Goal: Navigation & Orientation: Find specific page/section

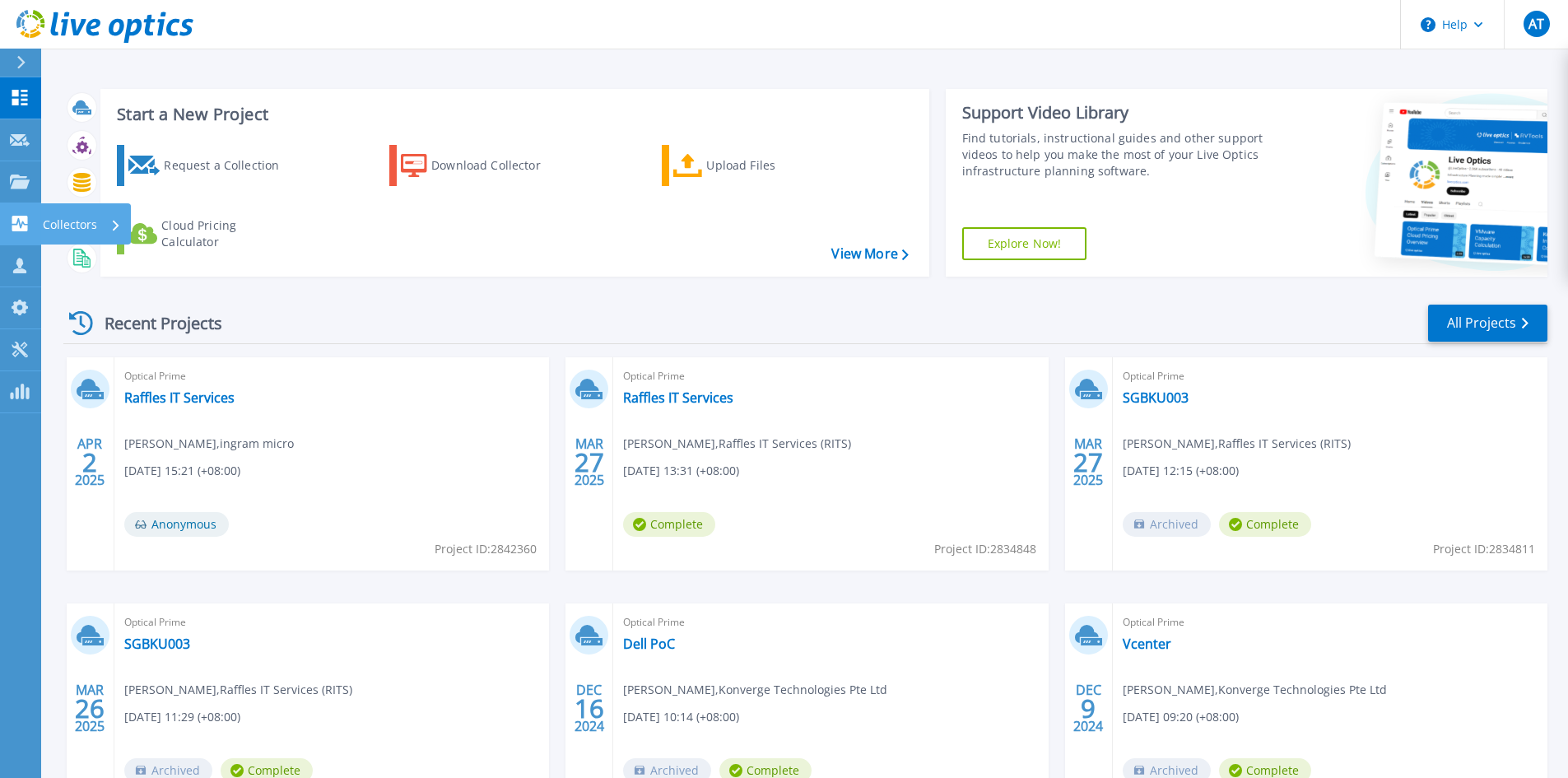
click at [77, 224] on p "Collectors" at bounding box center [70, 224] width 54 height 42
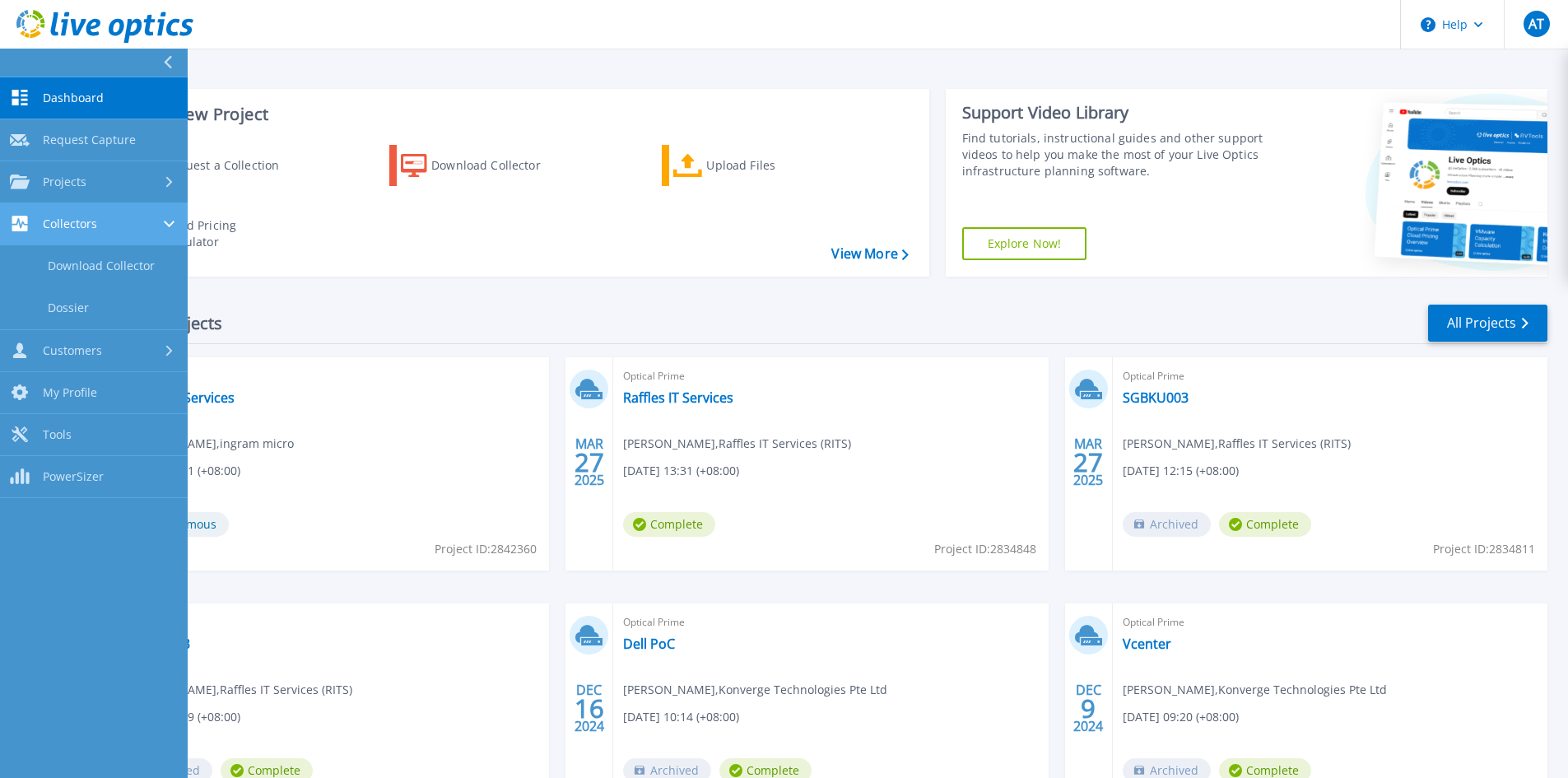
click at [88, 218] on span "Collectors" at bounding box center [70, 224] width 54 height 14
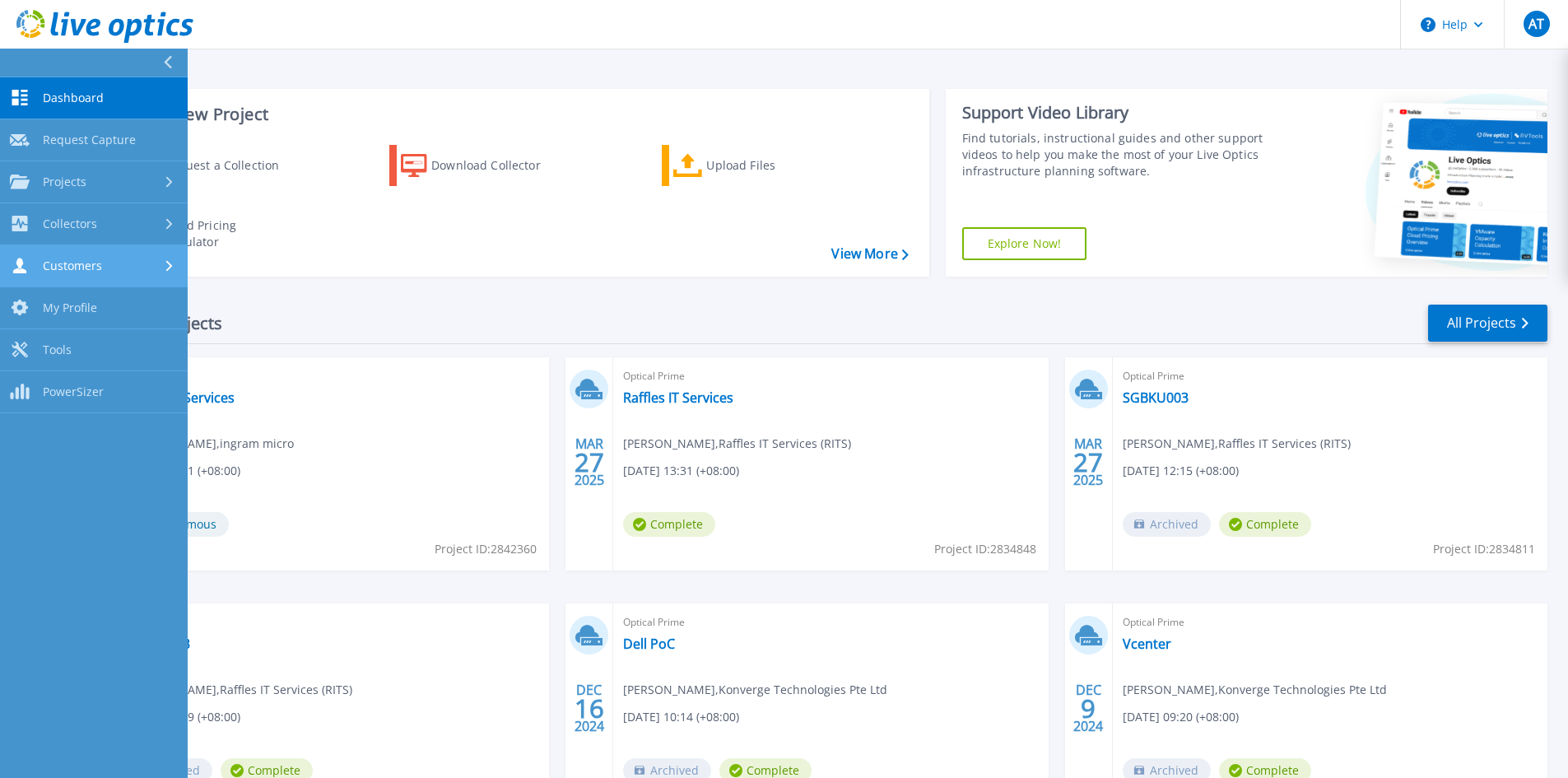
click at [94, 268] on span "Customers" at bounding box center [72, 265] width 60 height 14
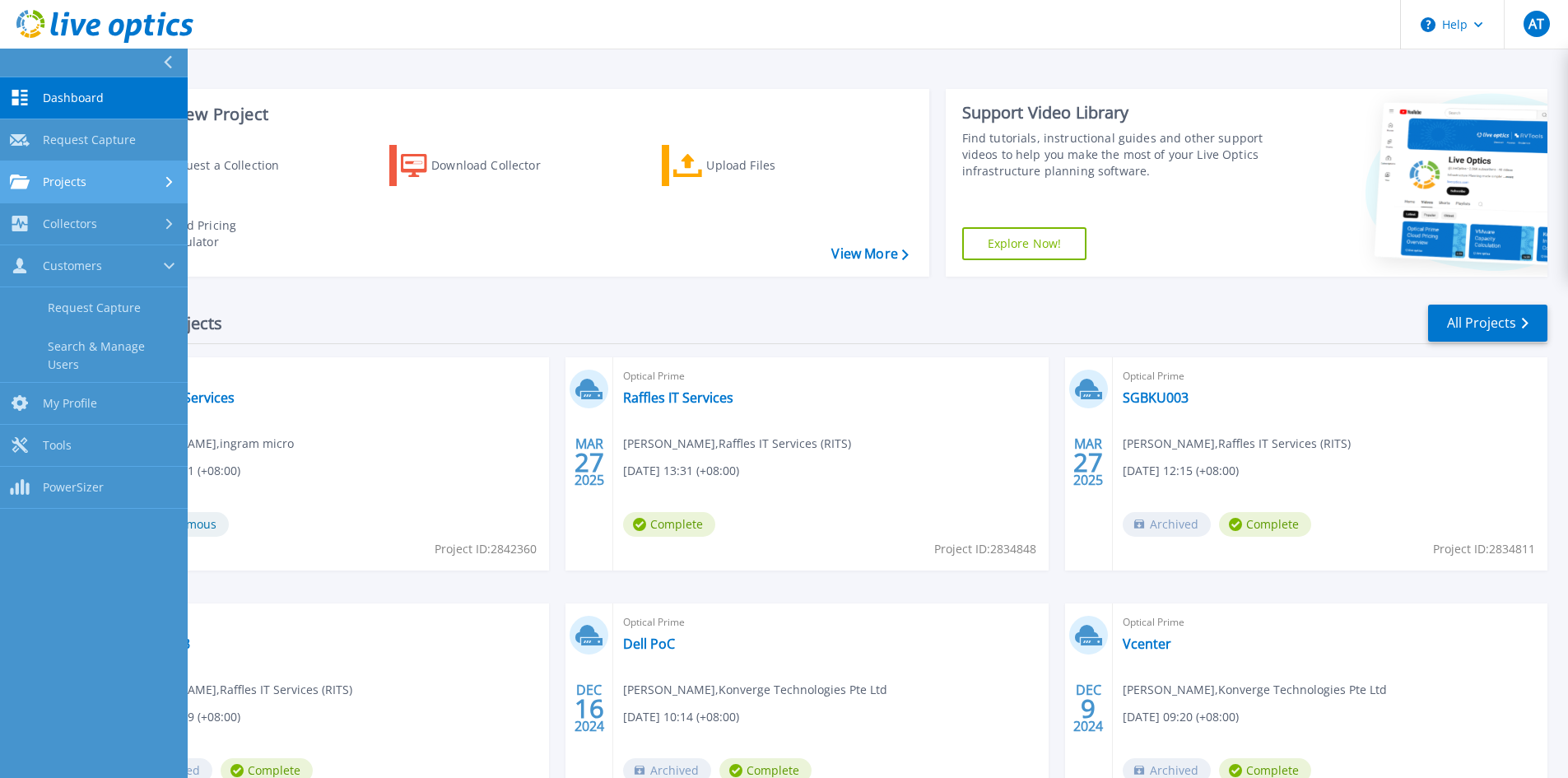
click at [88, 175] on div "Projects" at bounding box center [94, 181] width 168 height 14
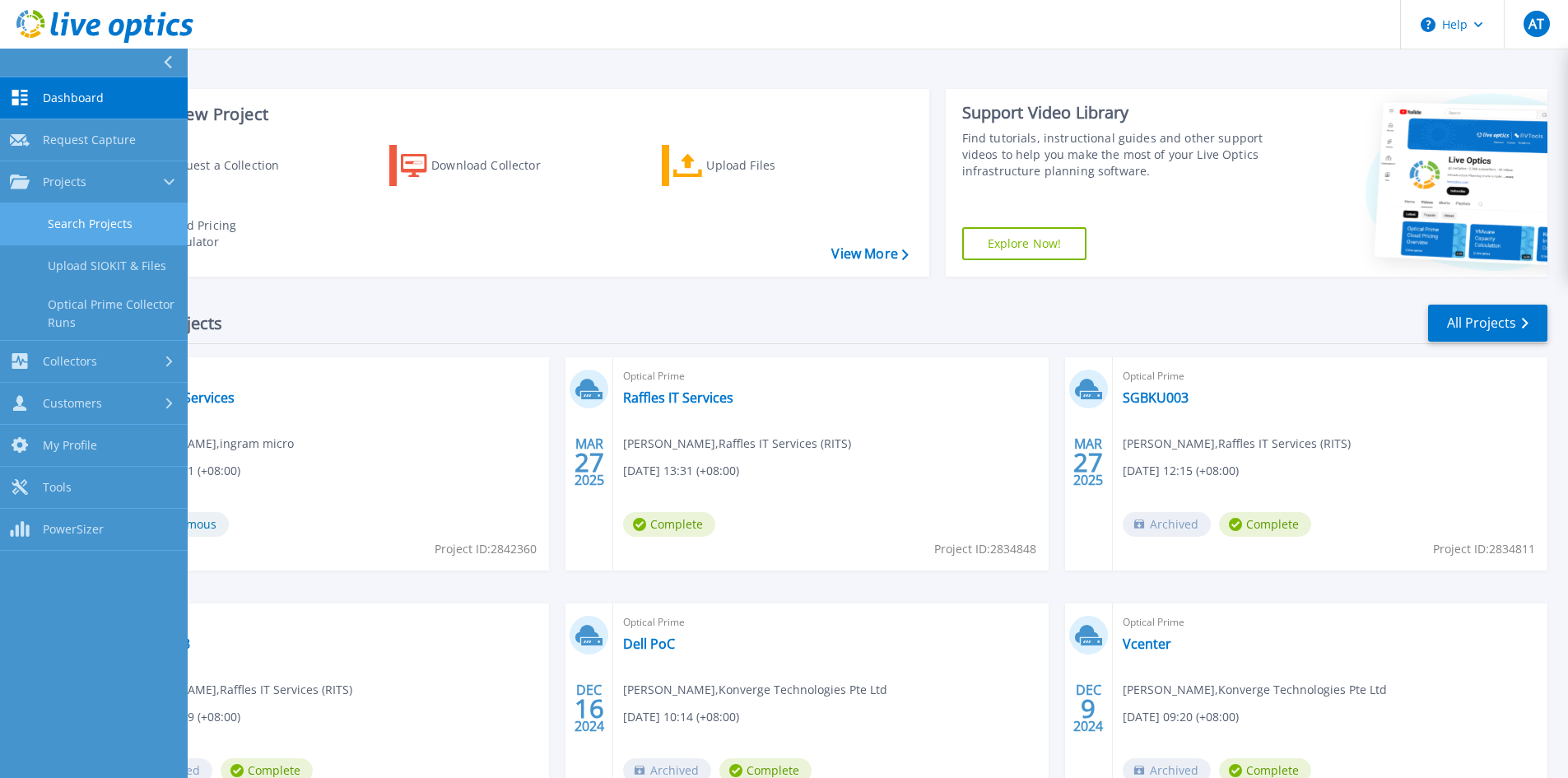
click at [88, 224] on link "Search Projects" at bounding box center [94, 224] width 188 height 42
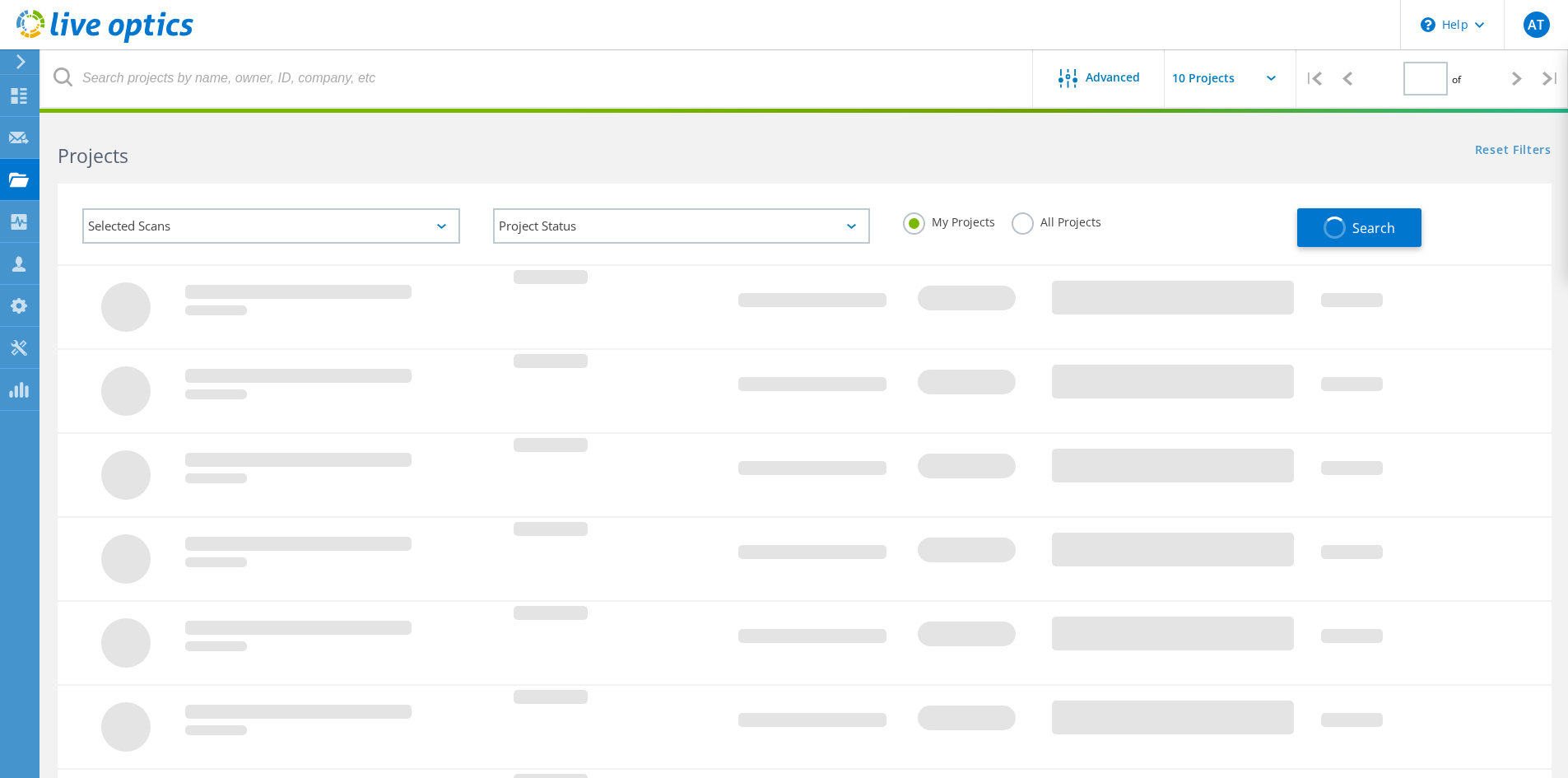
type input "1"
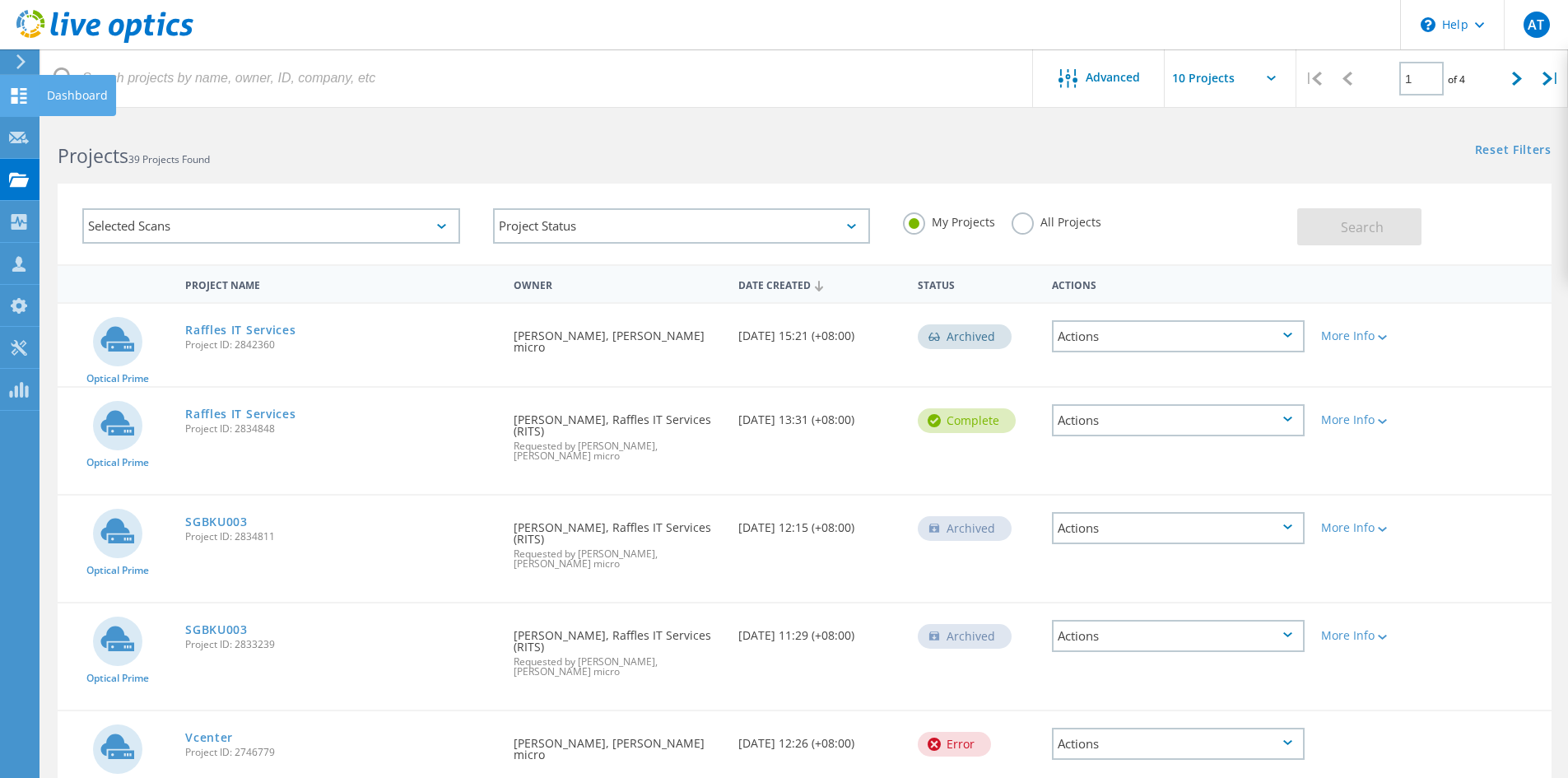
click at [88, 96] on div "Dashboard" at bounding box center [77, 95] width 60 height 12
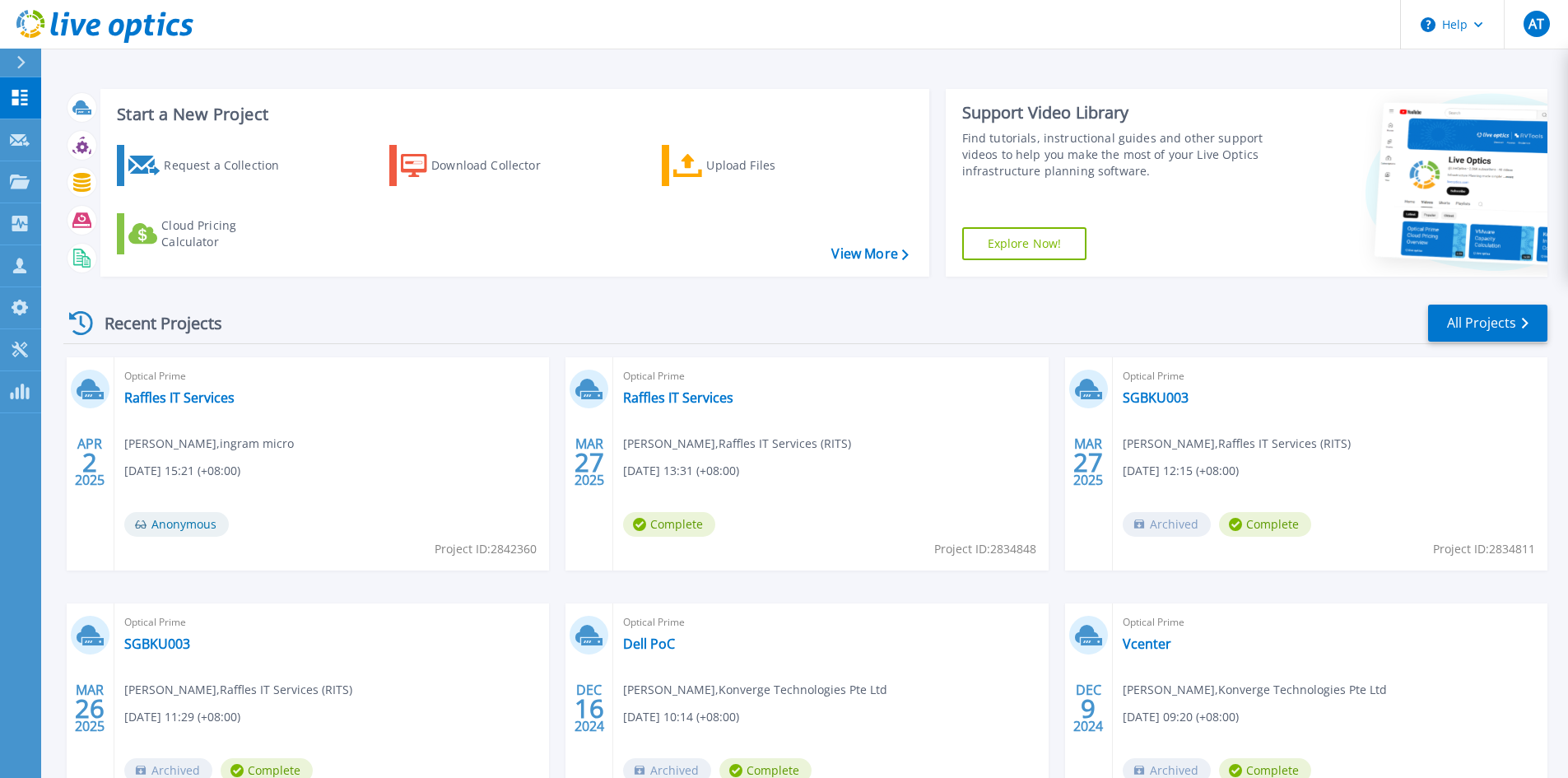
click at [70, 313] on icon at bounding box center [81, 323] width 23 height 23
click at [68, 98] on p "Dashboard" at bounding box center [72, 98] width 60 height 42
click at [874, 256] on link "View More" at bounding box center [869, 254] width 77 height 15
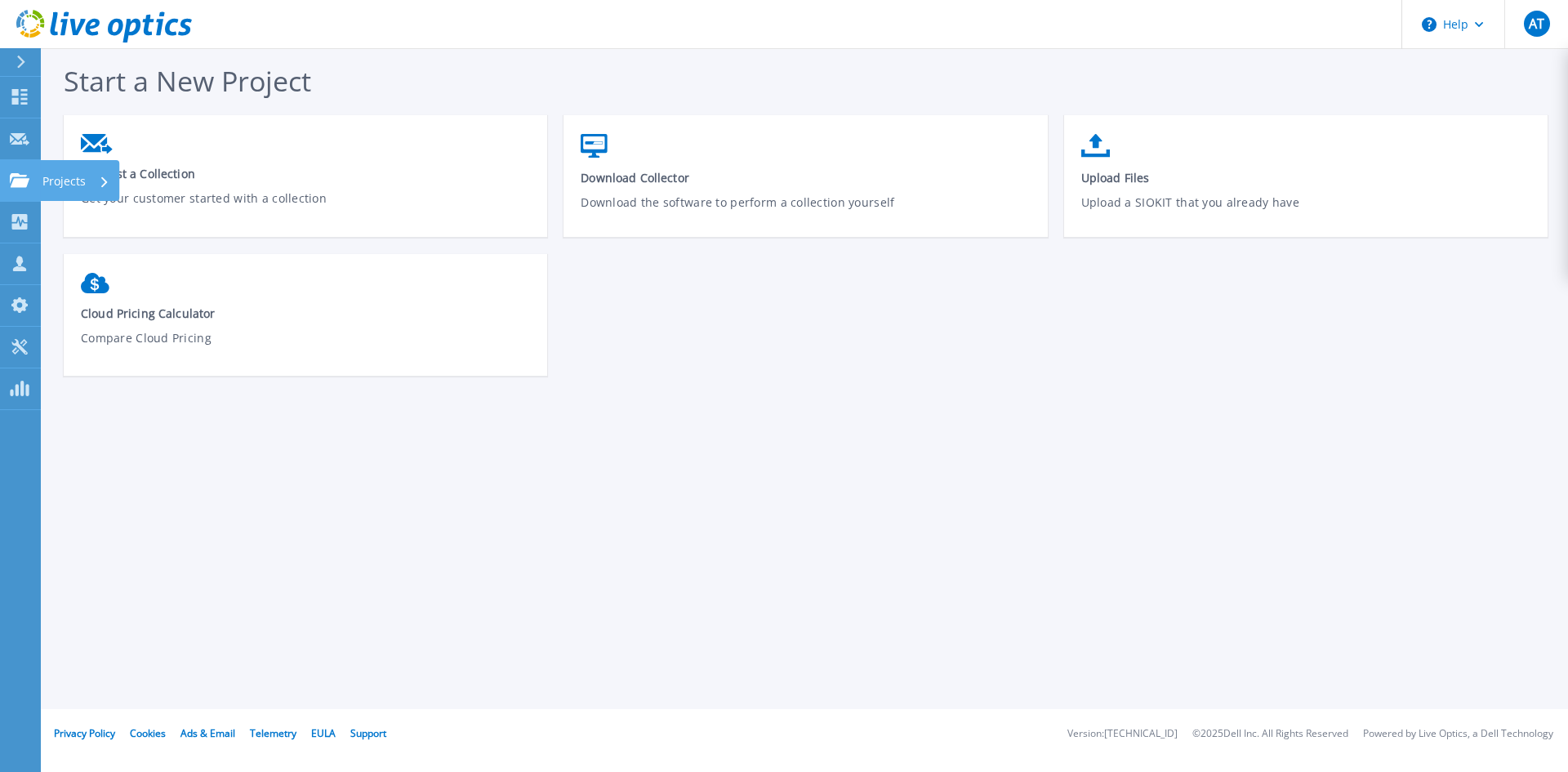
click at [16, 176] on icon at bounding box center [20, 179] width 20 height 13
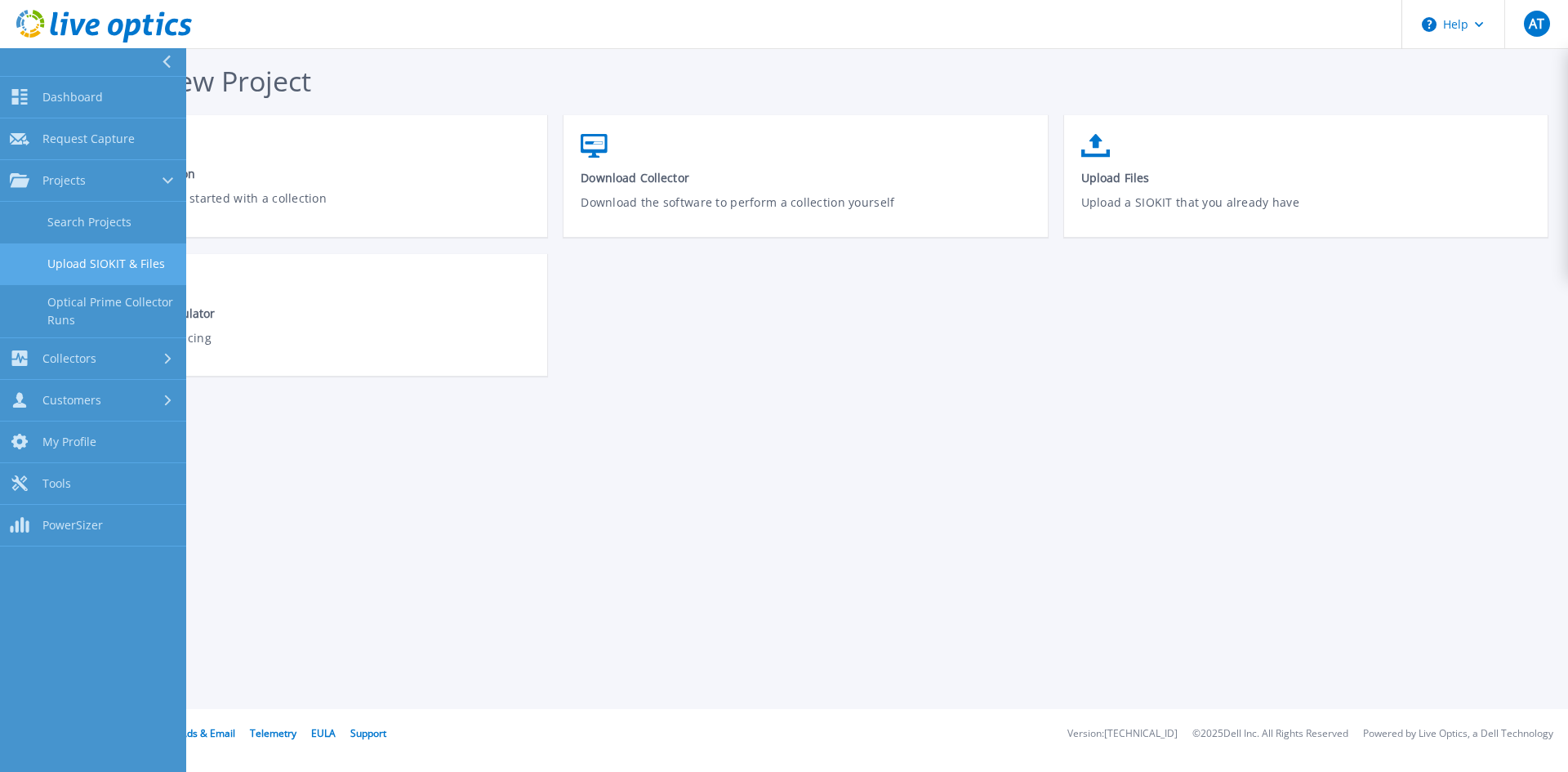
click at [95, 264] on link "Upload SIOKIT & Files" at bounding box center [93, 264] width 186 height 41
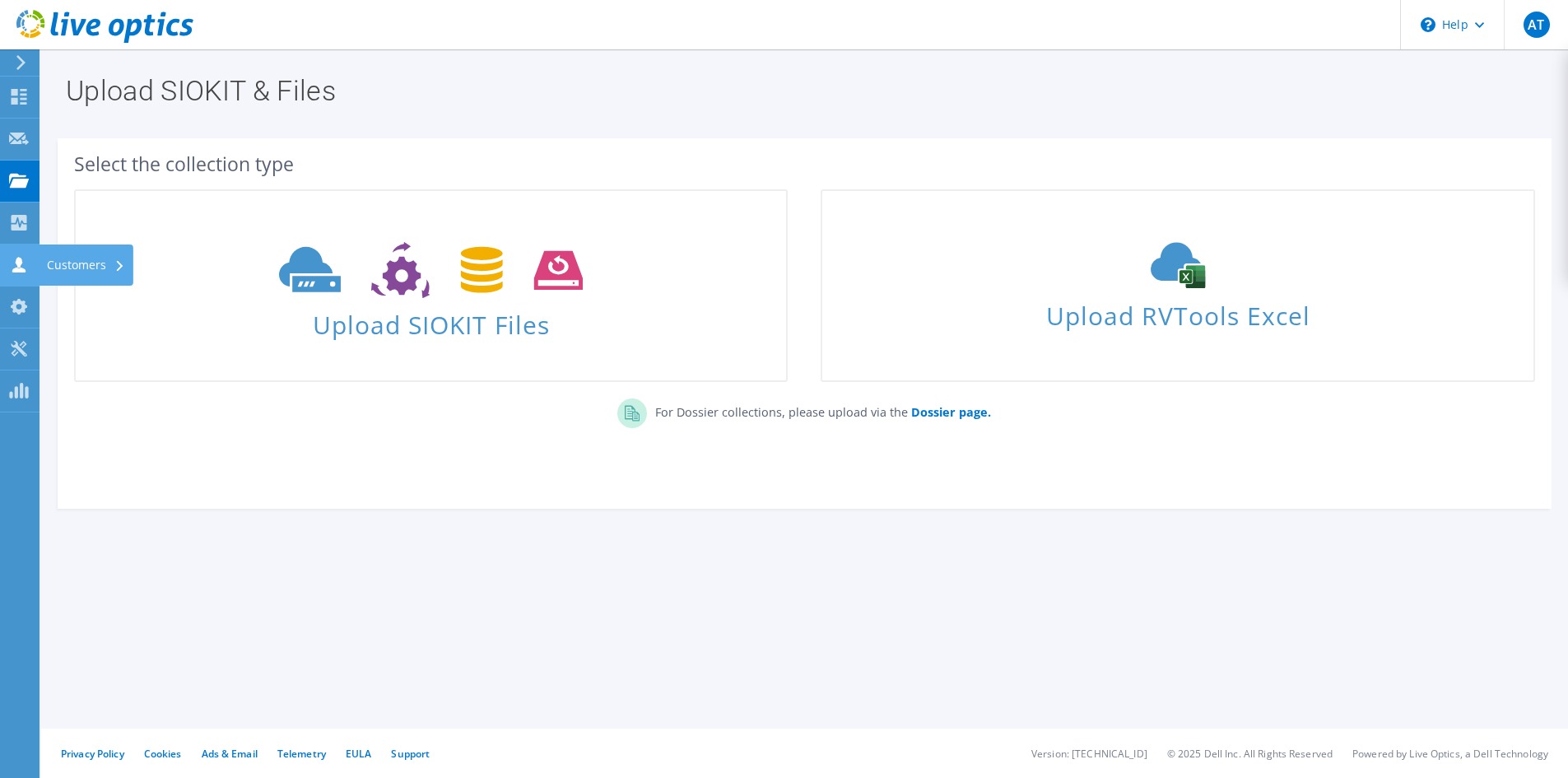
click at [14, 259] on icon at bounding box center [19, 264] width 20 height 15
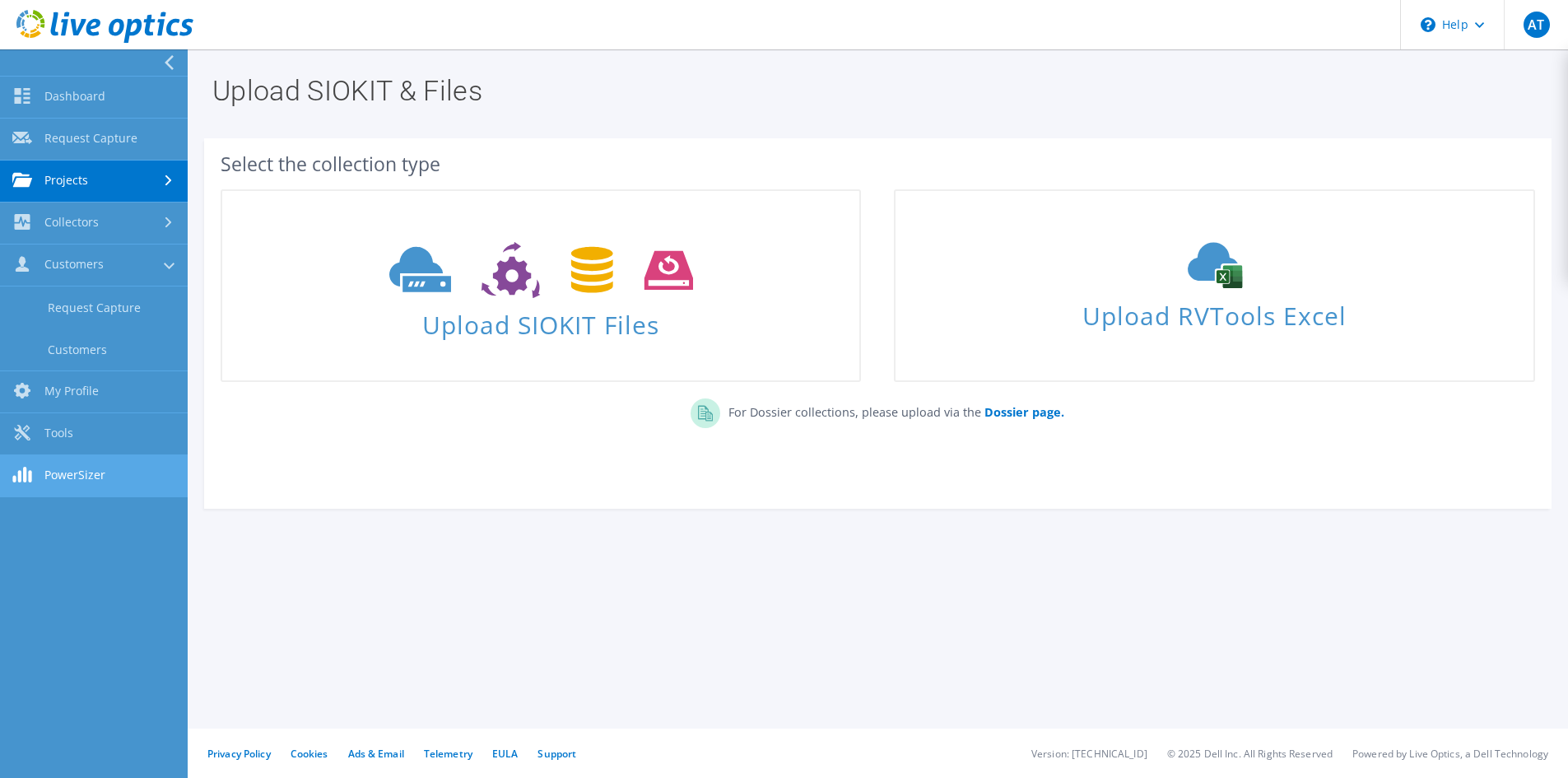
click at [98, 478] on link "PowerSizer" at bounding box center [94, 476] width 188 height 42
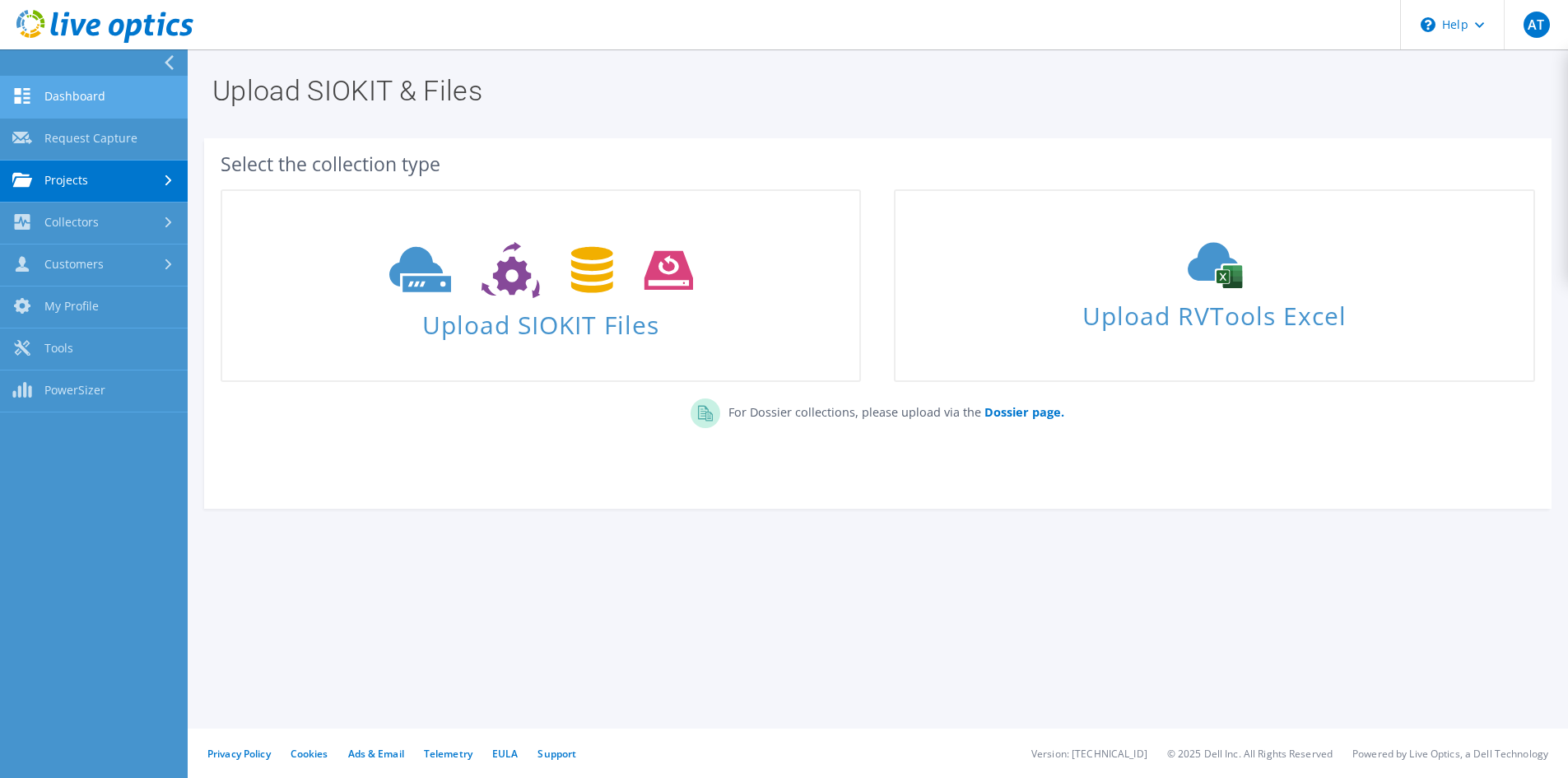
click at [104, 88] on link "Dashboard" at bounding box center [94, 97] width 188 height 42
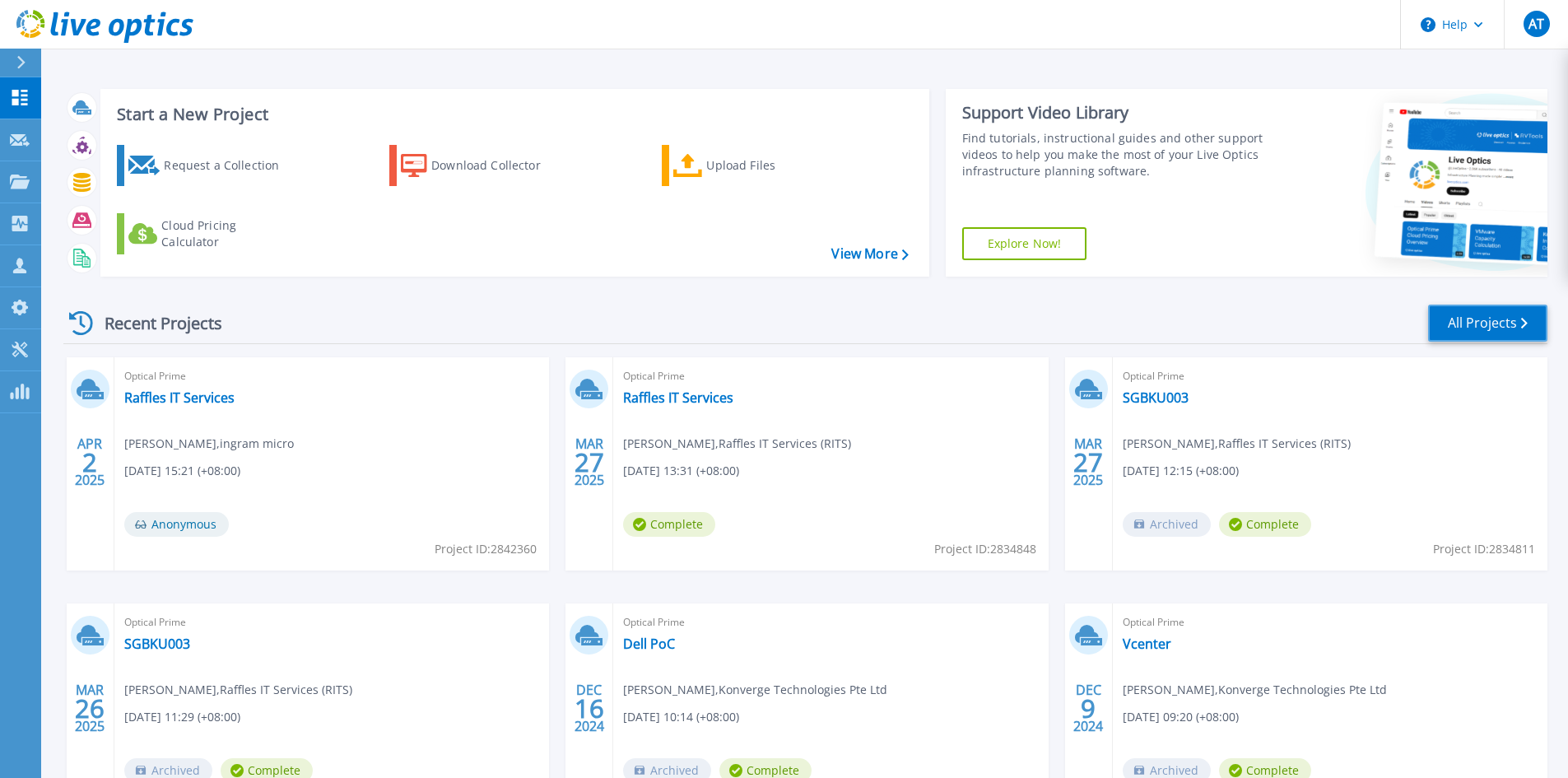
click at [1478, 312] on link "All Projects" at bounding box center [1488, 322] width 119 height 37
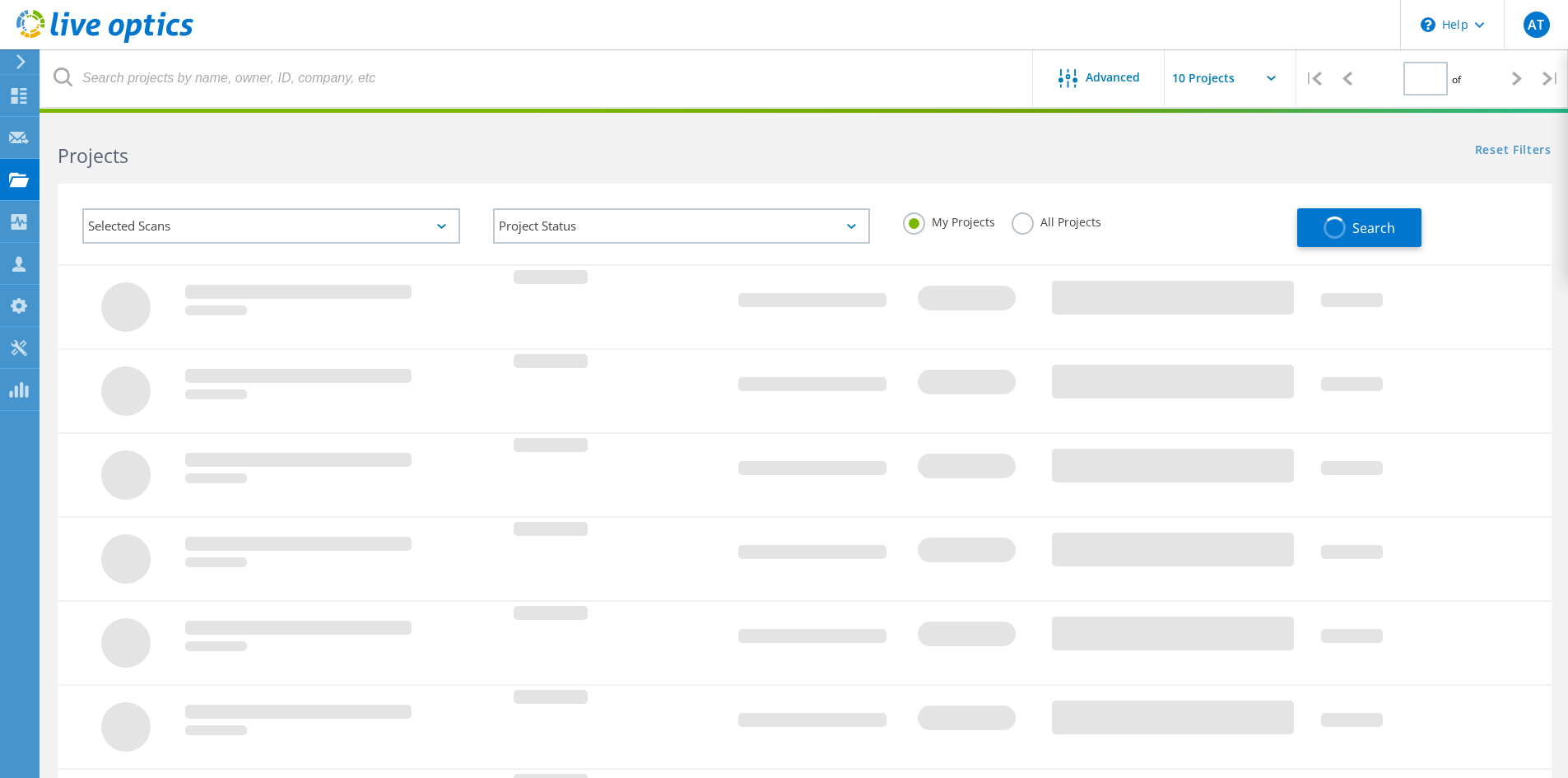
type input "1"
